Goal: Task Accomplishment & Management: Manage account settings

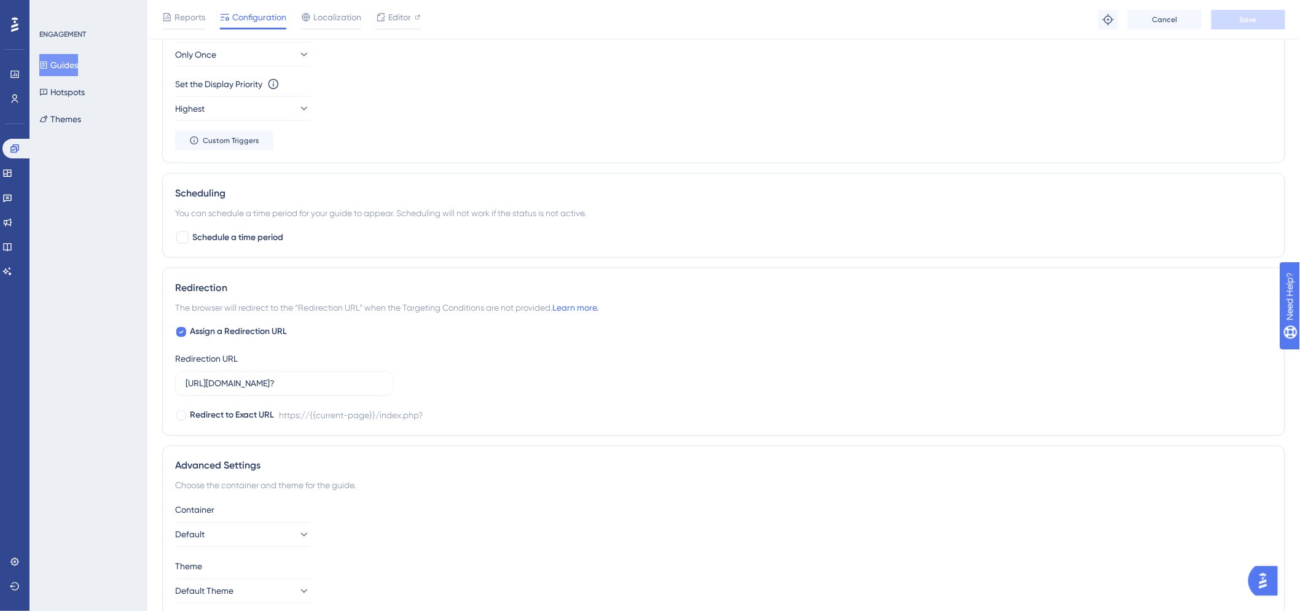
scroll to position [629, 0]
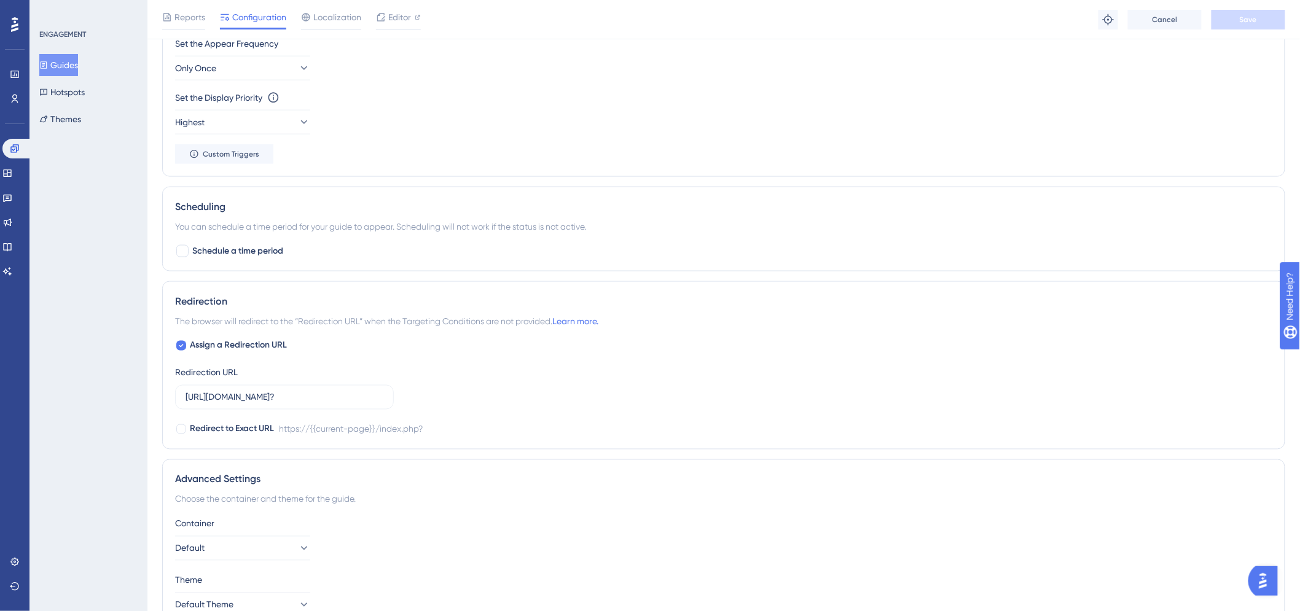
drag, startPoint x: 801, startPoint y: 280, endPoint x: 937, endPoint y: 206, distance: 154.8
click at [1031, 120] on div "Set the Display Priority This option will set the display priority between auto…" at bounding box center [723, 112] width 1097 height 44
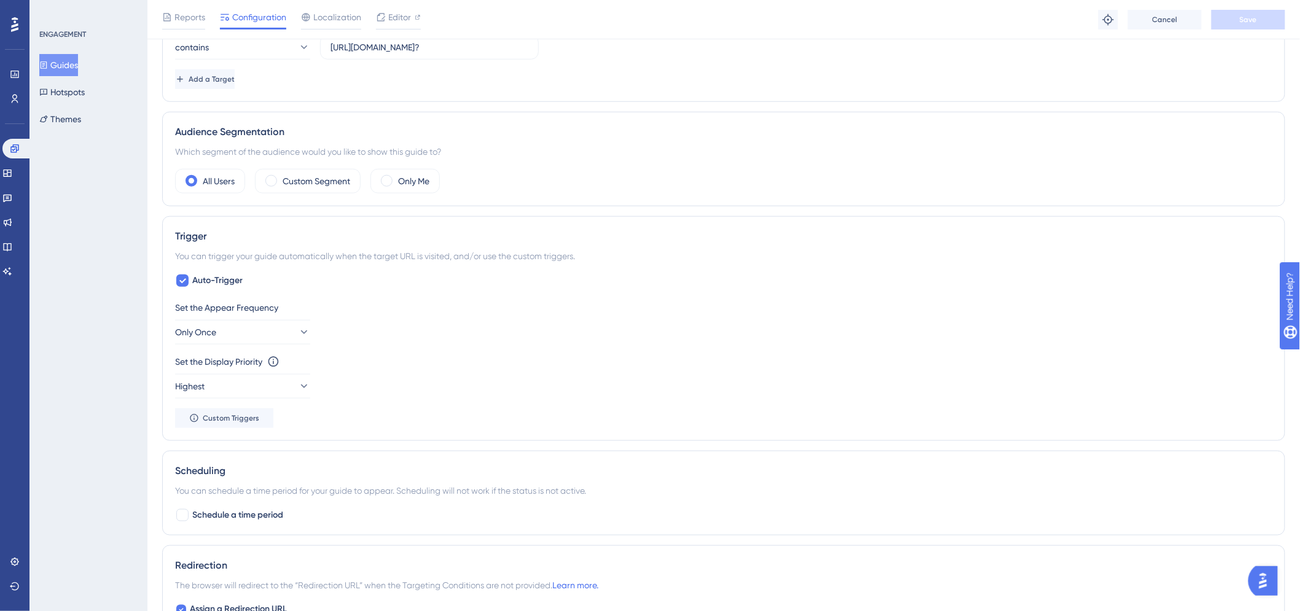
scroll to position [356, 0]
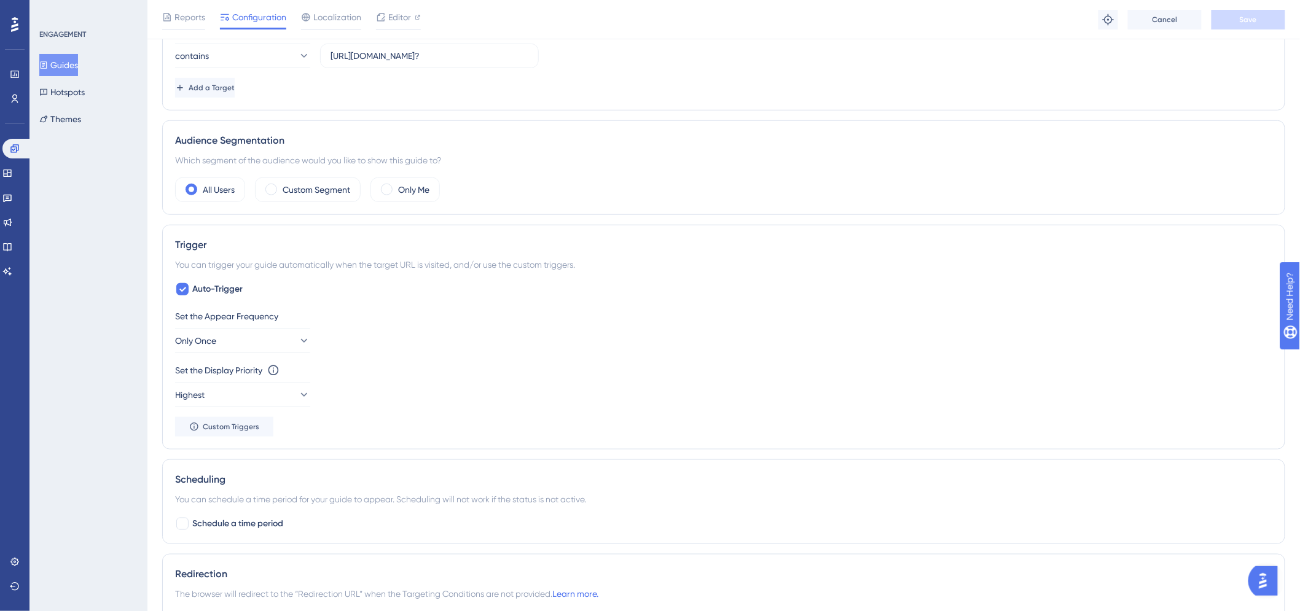
drag, startPoint x: 916, startPoint y: 391, endPoint x: 851, endPoint y: 354, distance: 75.3
click at [851, 354] on div "Set the Appear Frequency Only Once Set the Display Priority This option will se…" at bounding box center [723, 373] width 1097 height 128
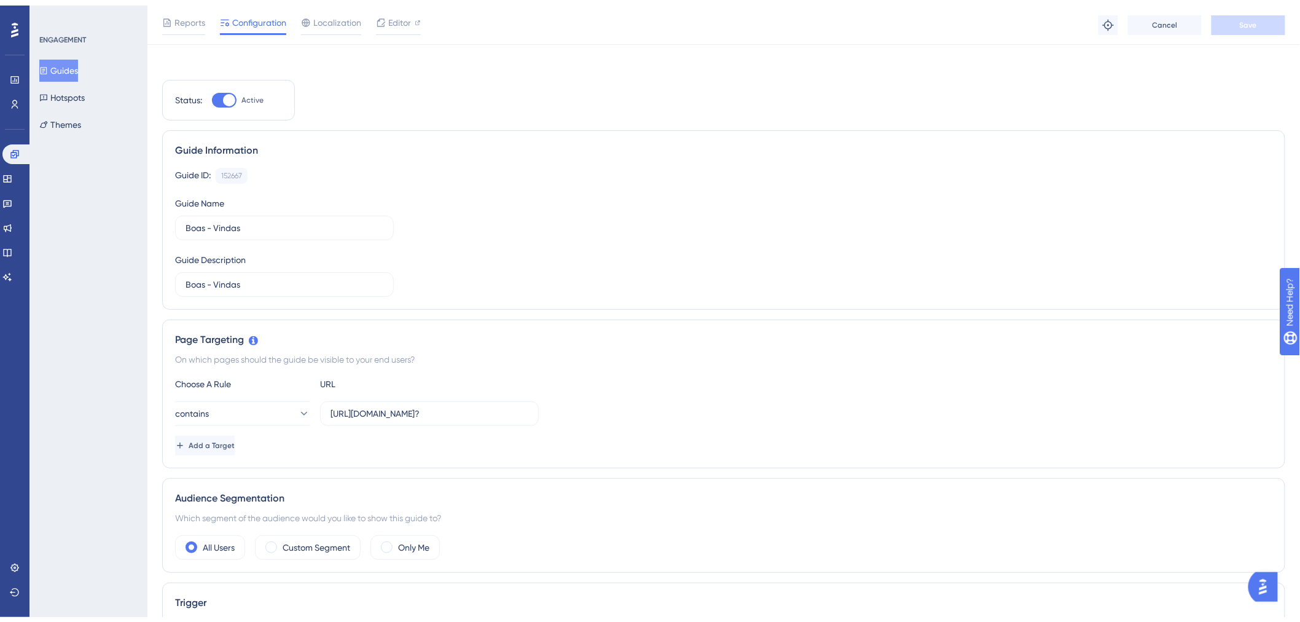
scroll to position [0, 0]
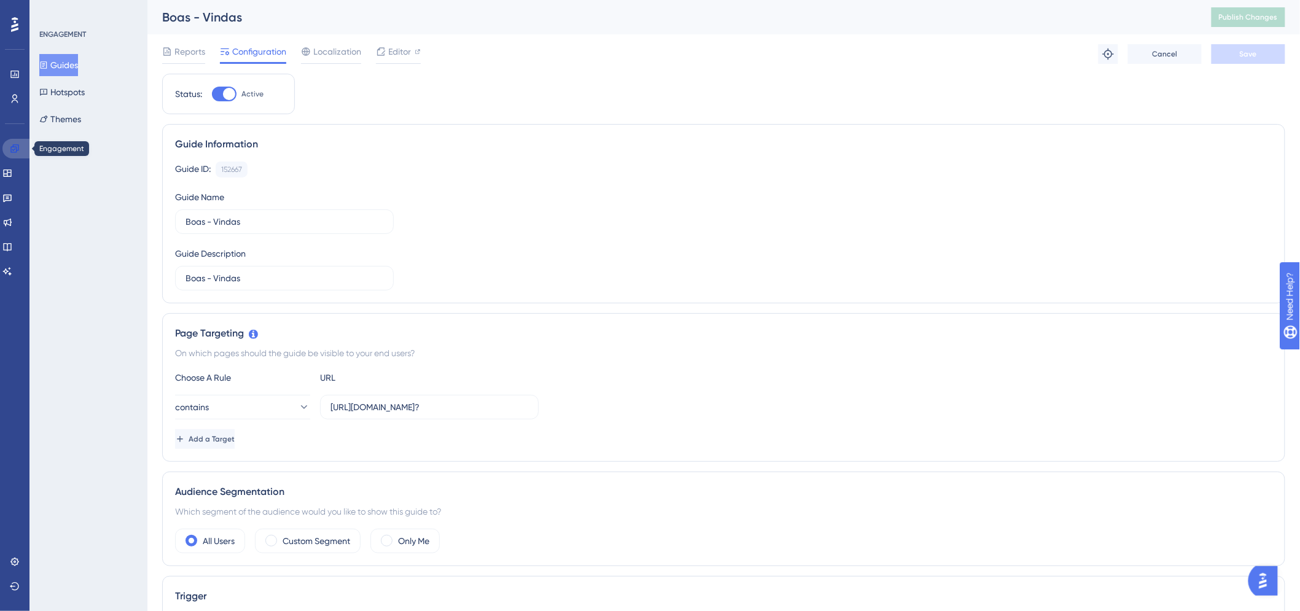
click at [6, 151] on link at bounding box center [16, 149] width 29 height 20
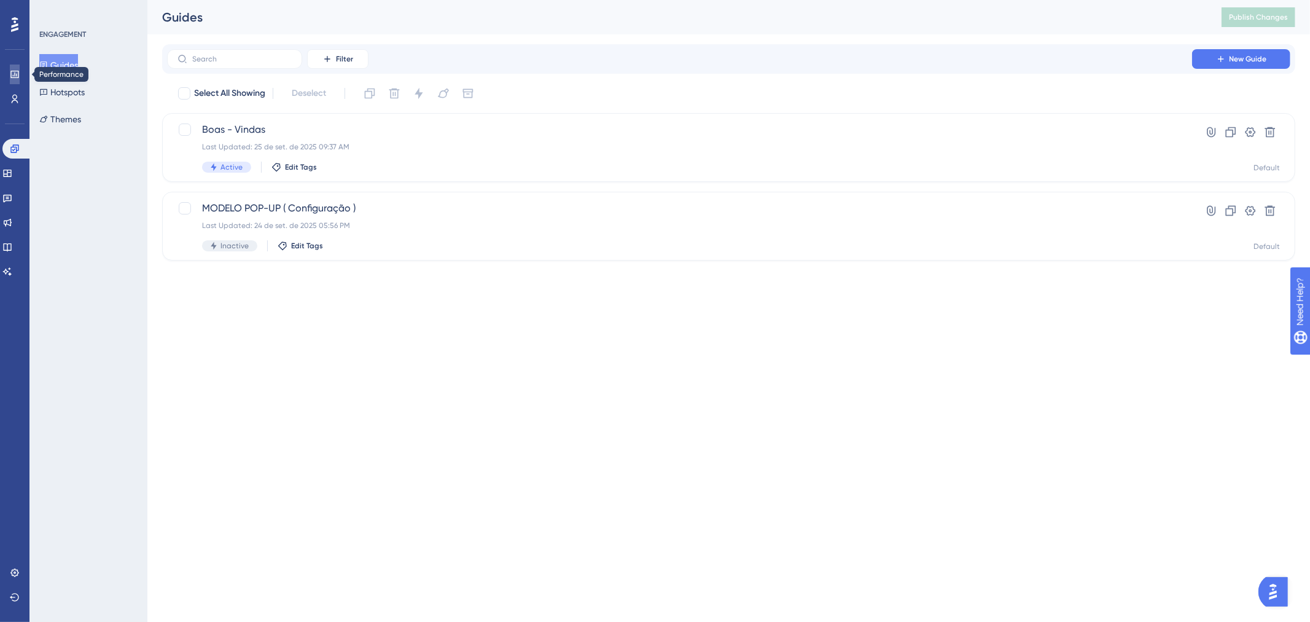
click at [12, 78] on icon at bounding box center [15, 74] width 10 height 10
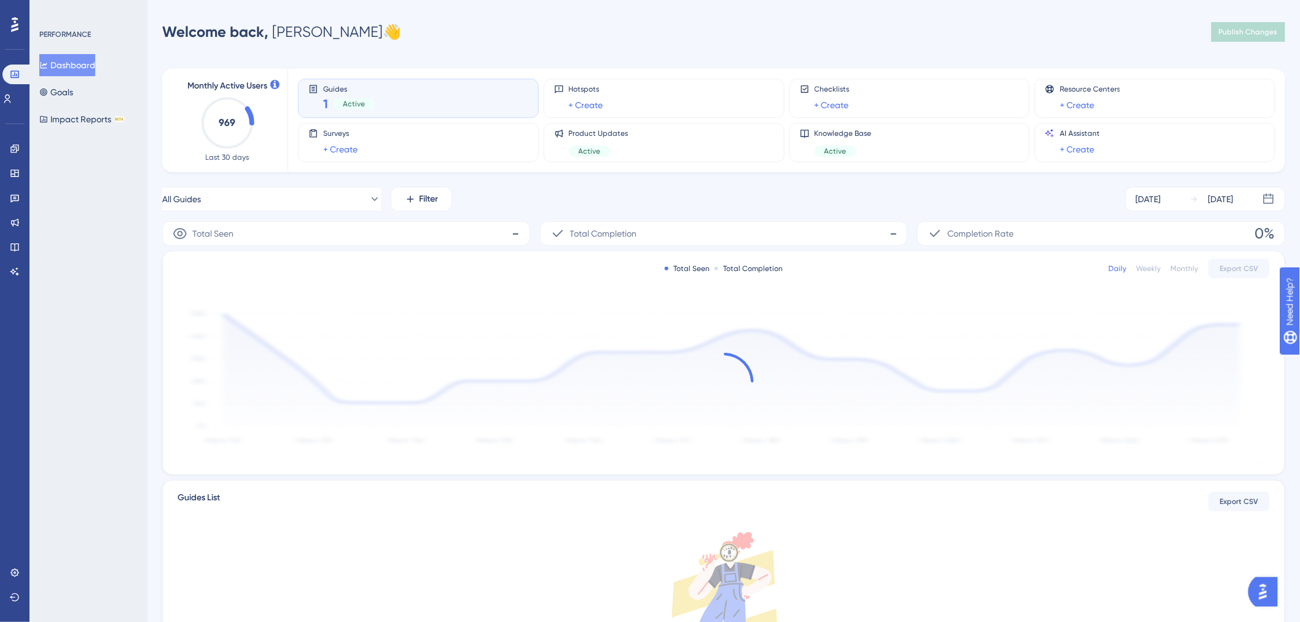
click at [790, 14] on div "Performance Users Engagement Widgets Feedback Product Updates Knowledge Base AI…" at bounding box center [650, 387] width 1300 height 774
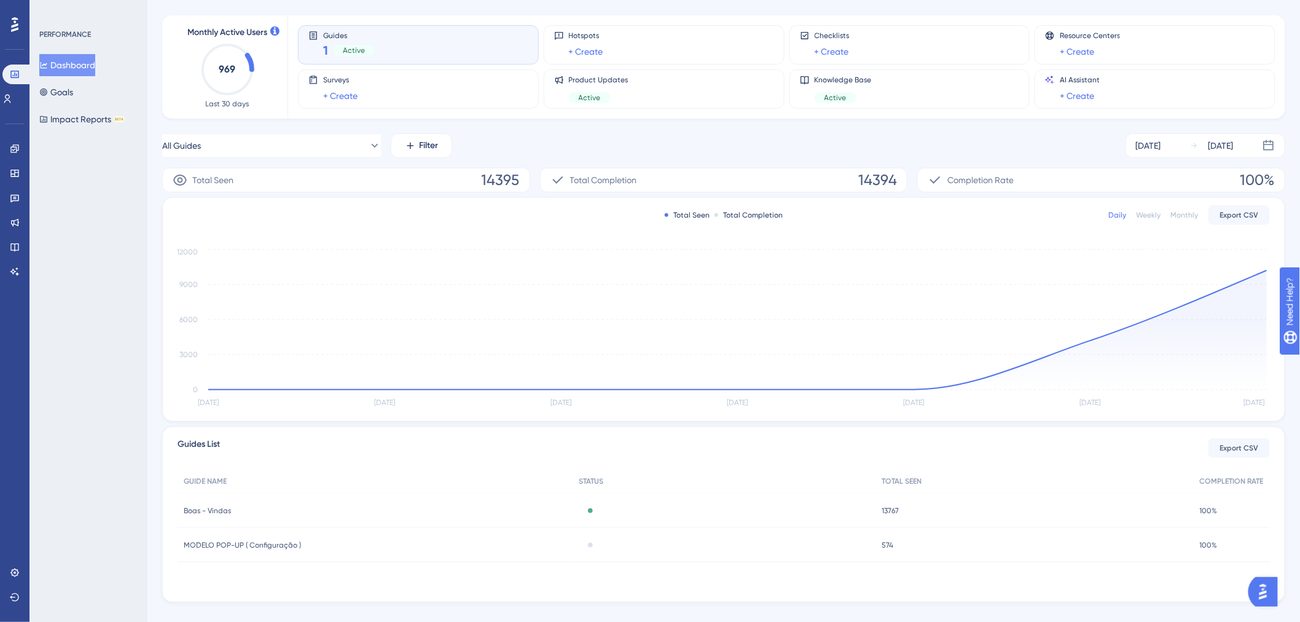
scroll to position [68, 0]
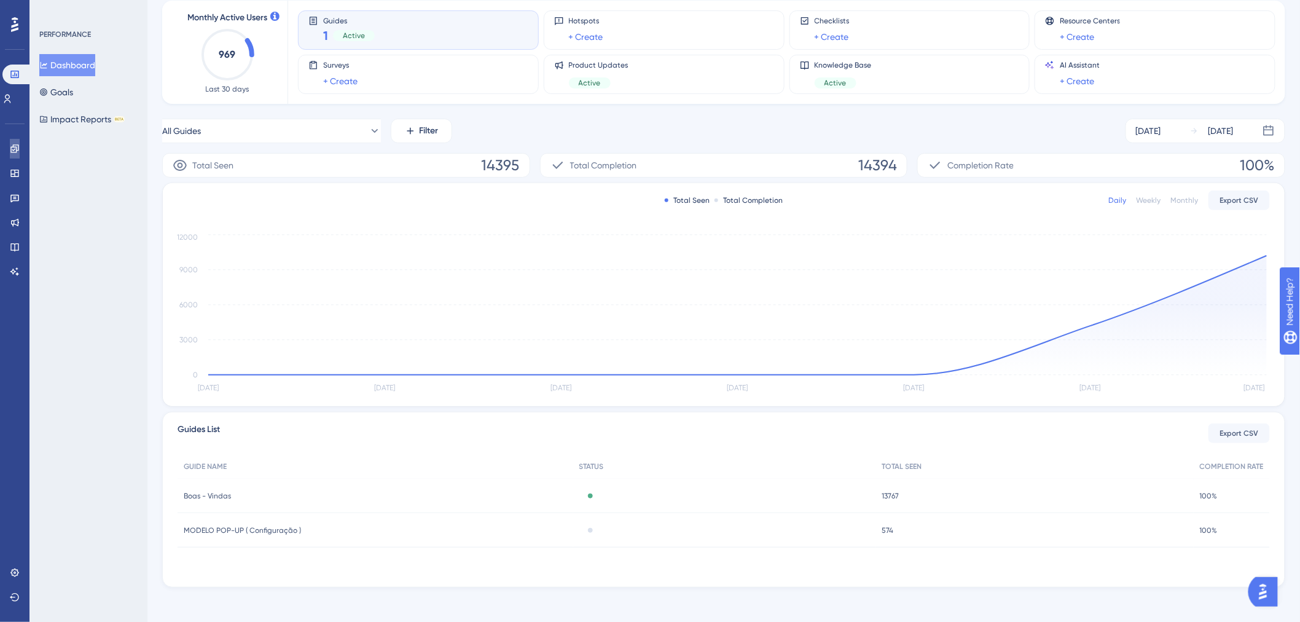
click at [20, 152] on link at bounding box center [15, 149] width 10 height 20
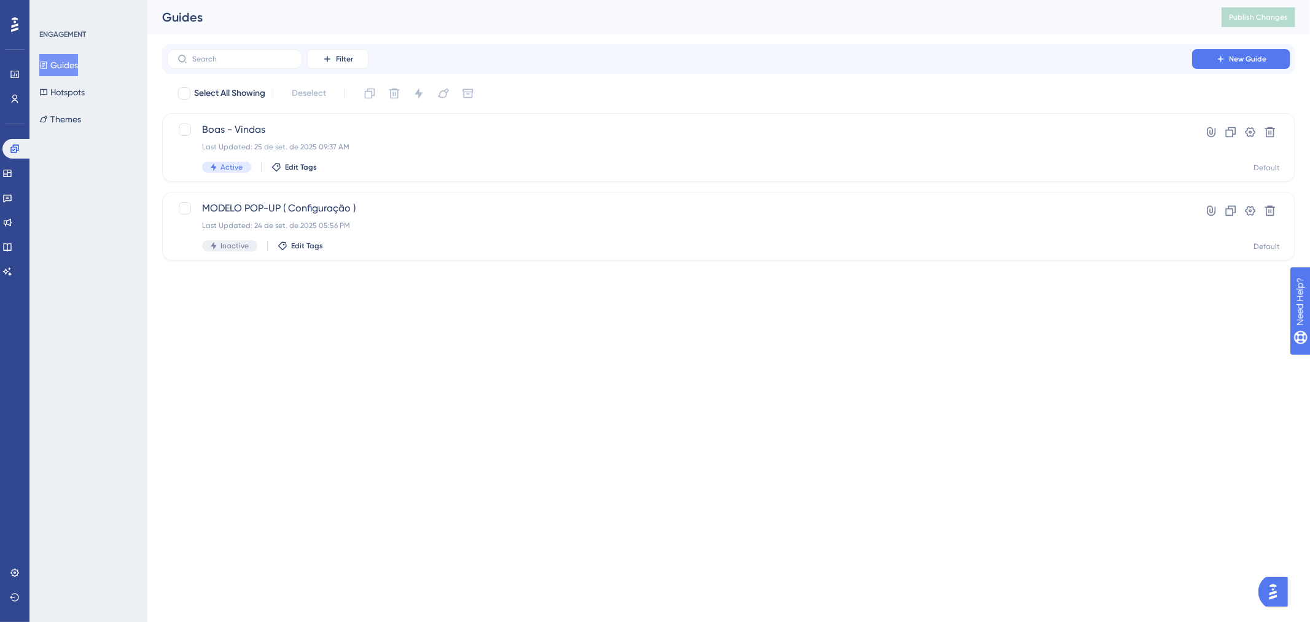
click at [491, 0] on html "Performance Users Engagement Widgets Feedback Product Updates Knowledge Base AI…" at bounding box center [655, 0] width 1310 height 0
click at [496, 152] on div "[PERSON_NAME] Last Updated: 25 de set. de 2025 09:37 AM Active Edit Tags" at bounding box center [679, 147] width 955 height 50
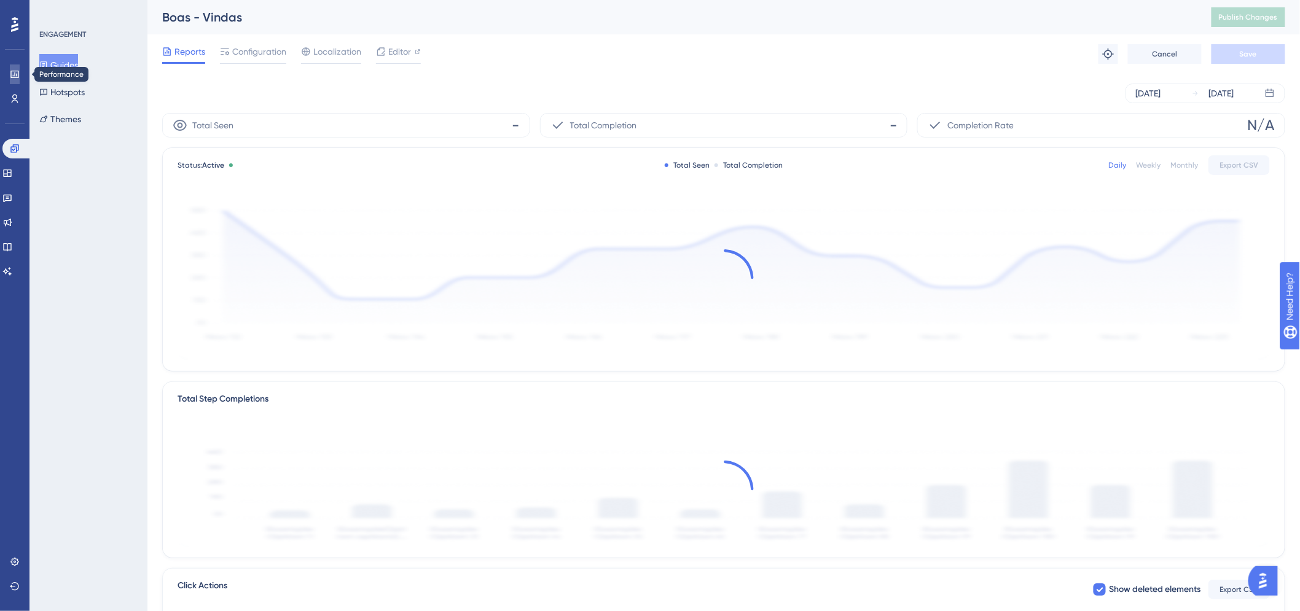
click at [12, 74] on icon at bounding box center [15, 74] width 10 height 10
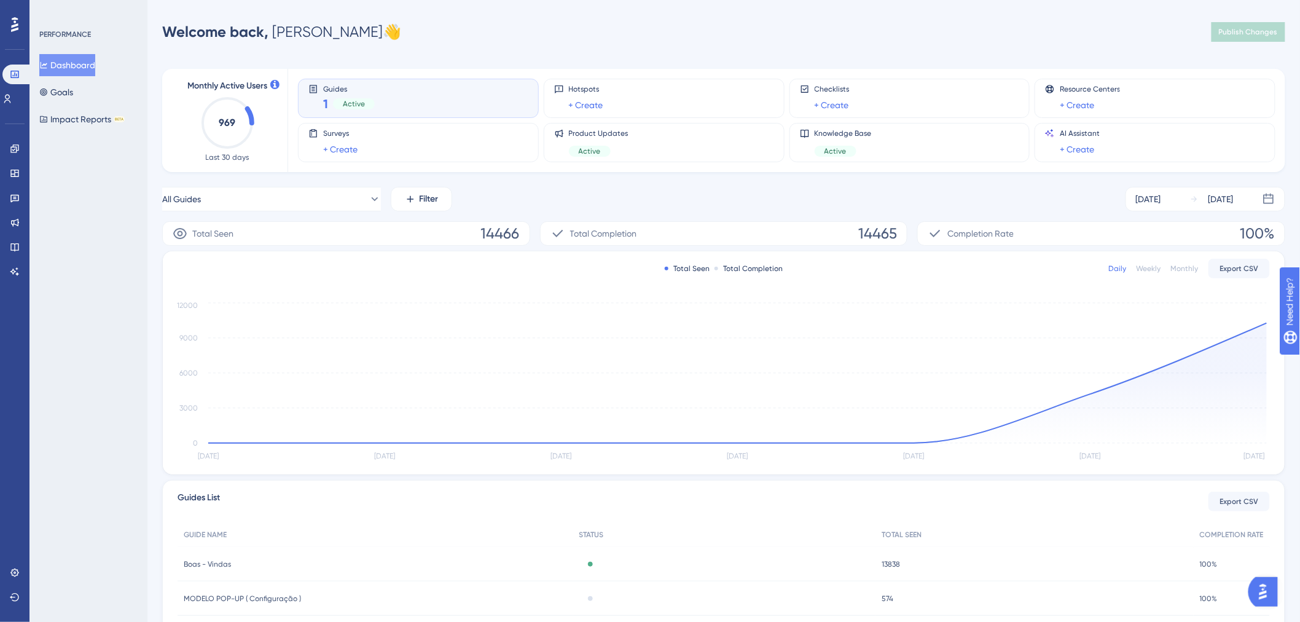
click at [98, 213] on div "PERFORMANCE Dashboard Goals Impact Reports BETA" at bounding box center [88, 311] width 118 height 622
click at [0, 150] on div "Performance Users Engagement Widgets Feedback Product Updates Knowledge Base AI…" at bounding box center [14, 311] width 29 height 622
click at [10, 147] on icon at bounding box center [14, 148] width 8 height 8
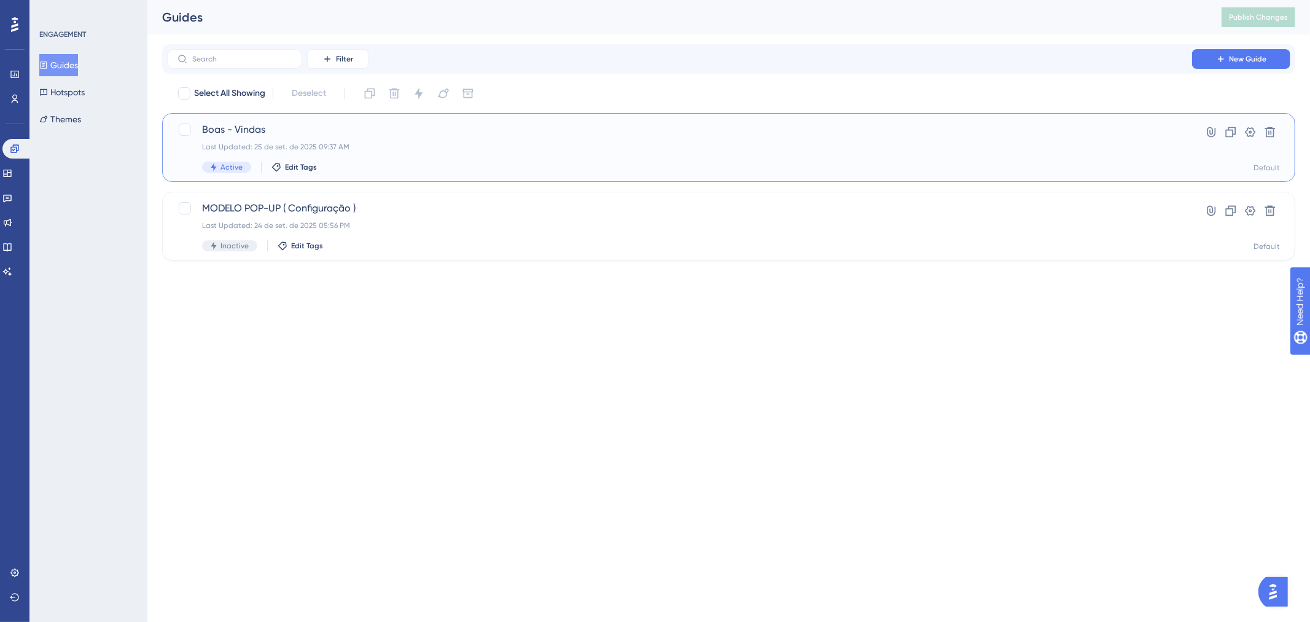
click at [550, 145] on div "Last Updated: 25 de set. de 2025 09:37 AM" at bounding box center [679, 147] width 955 height 10
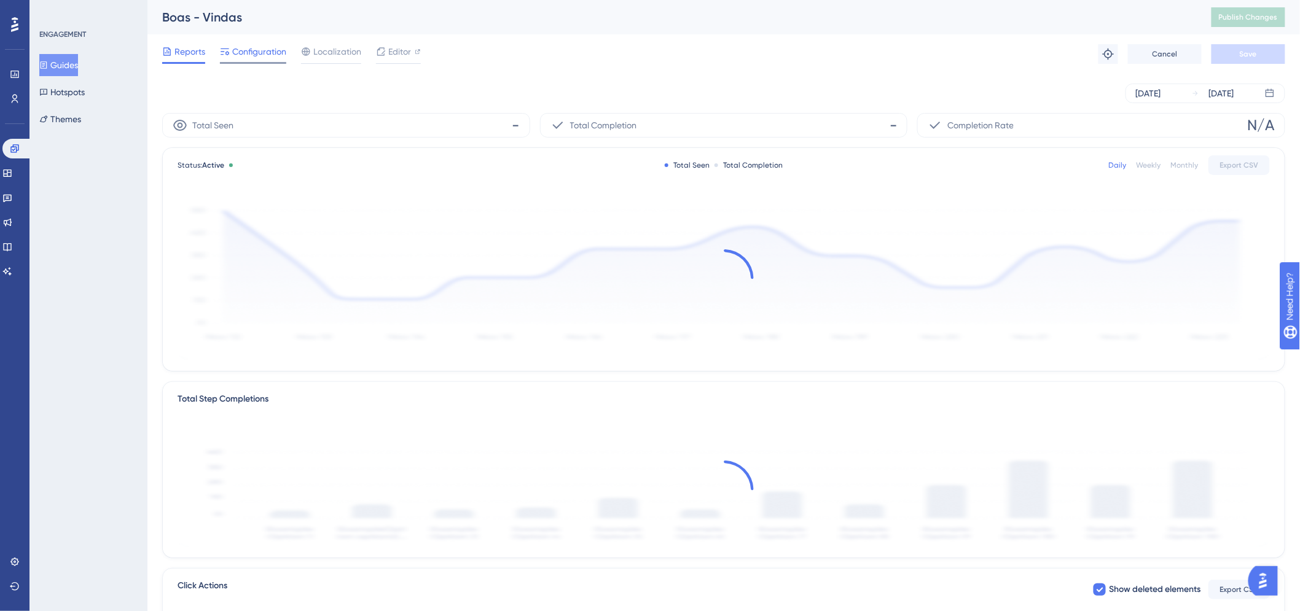
click at [262, 60] on div "Configuration" at bounding box center [253, 54] width 66 height 20
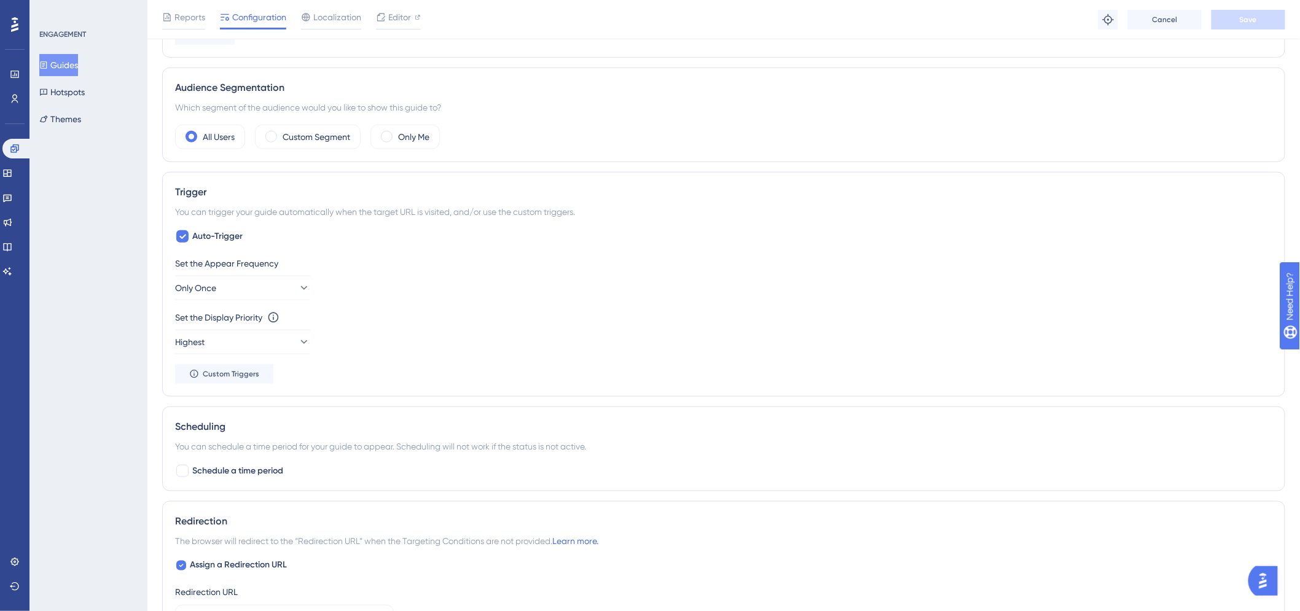
scroll to position [545, 0]
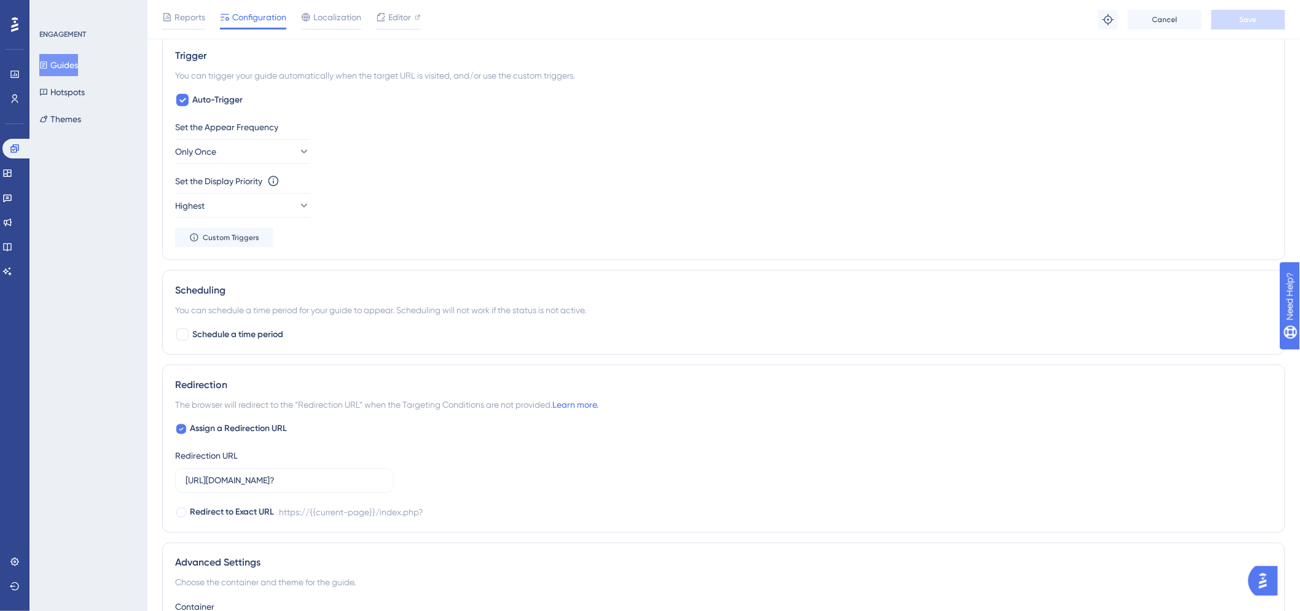
click at [334, 157] on div "Set the Appear Frequency Only Once" at bounding box center [723, 142] width 1097 height 44
click at [311, 154] on div "Set the Appear Frequency Only Once" at bounding box center [723, 142] width 1097 height 44
click at [300, 150] on icon at bounding box center [303, 152] width 7 height 4
click at [558, 162] on div "Set the Appear Frequency Only Once Only Once Only Once Once in a Session Once i…" at bounding box center [723, 142] width 1097 height 44
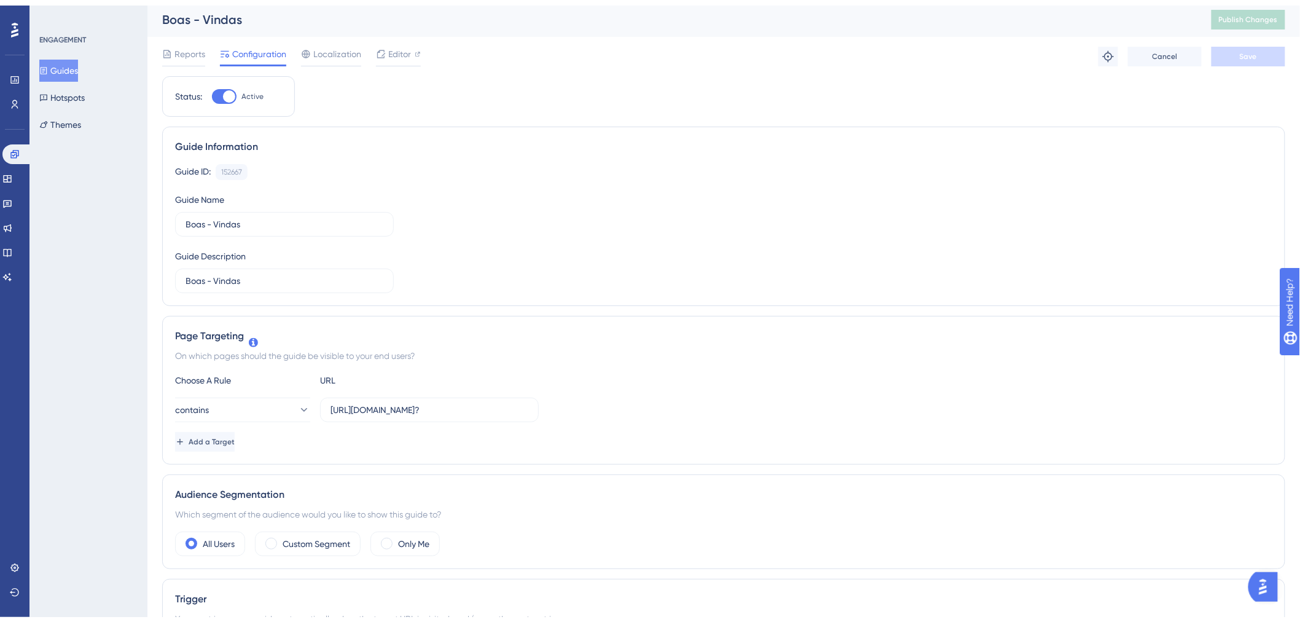
scroll to position [0, 0]
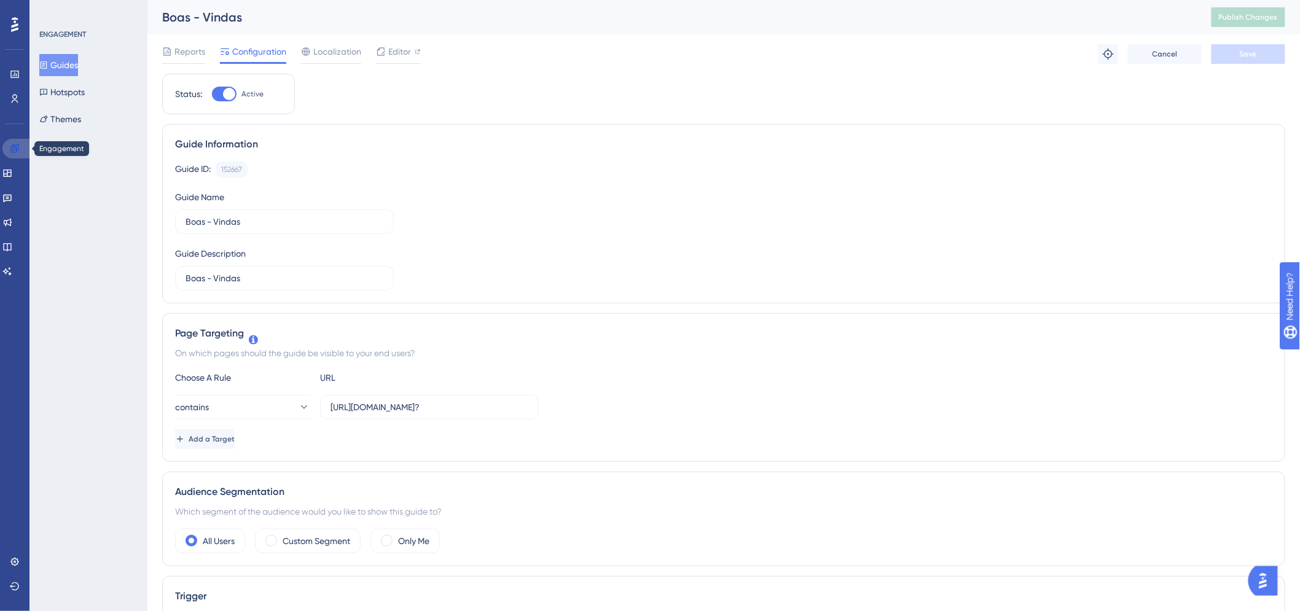
click at [11, 144] on icon at bounding box center [15, 149] width 10 height 10
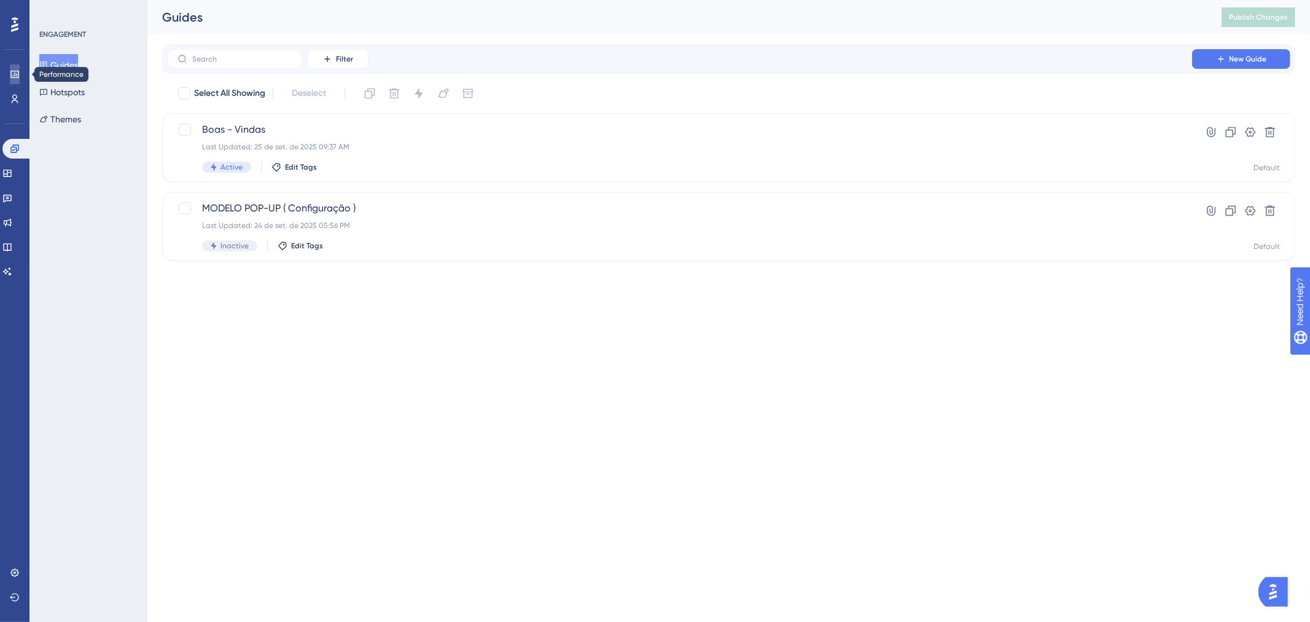
click at [15, 82] on link at bounding box center [15, 74] width 10 height 20
